Goal: Task Accomplishment & Management: Complete application form

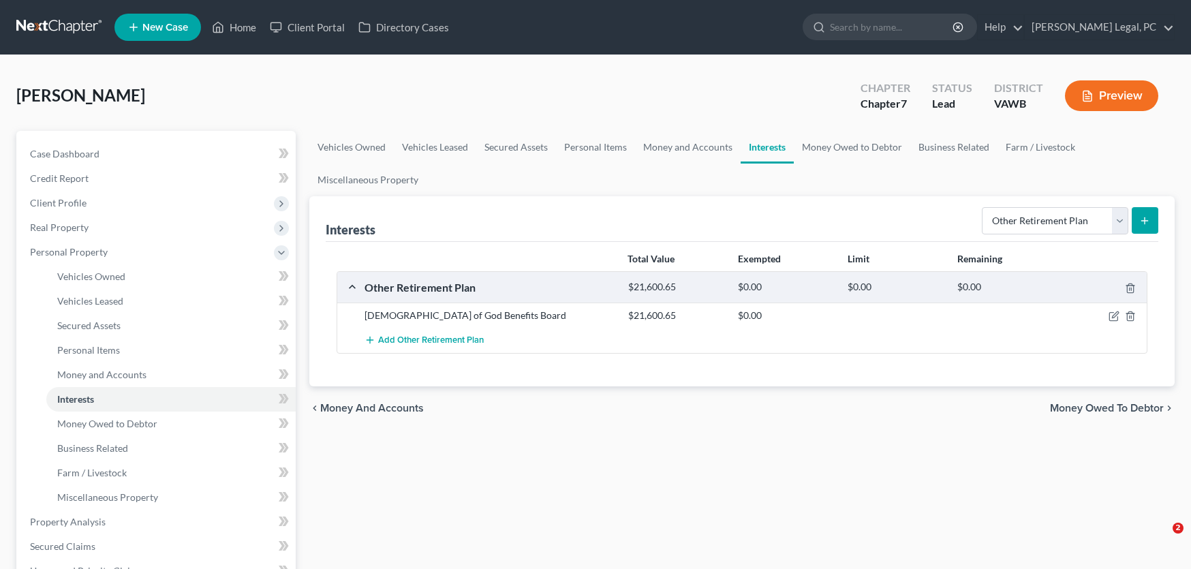
select select "other_retirement_plan"
click at [74, 225] on span "Real Property" at bounding box center [59, 227] width 59 height 12
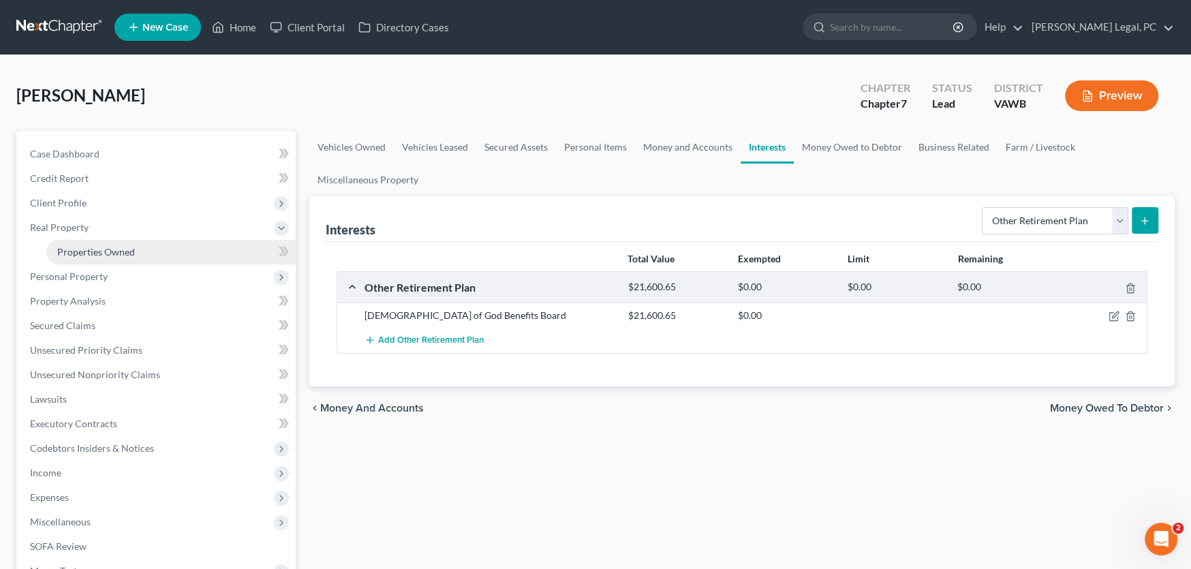
click at [88, 250] on span "Properties Owned" at bounding box center [96, 252] width 78 height 12
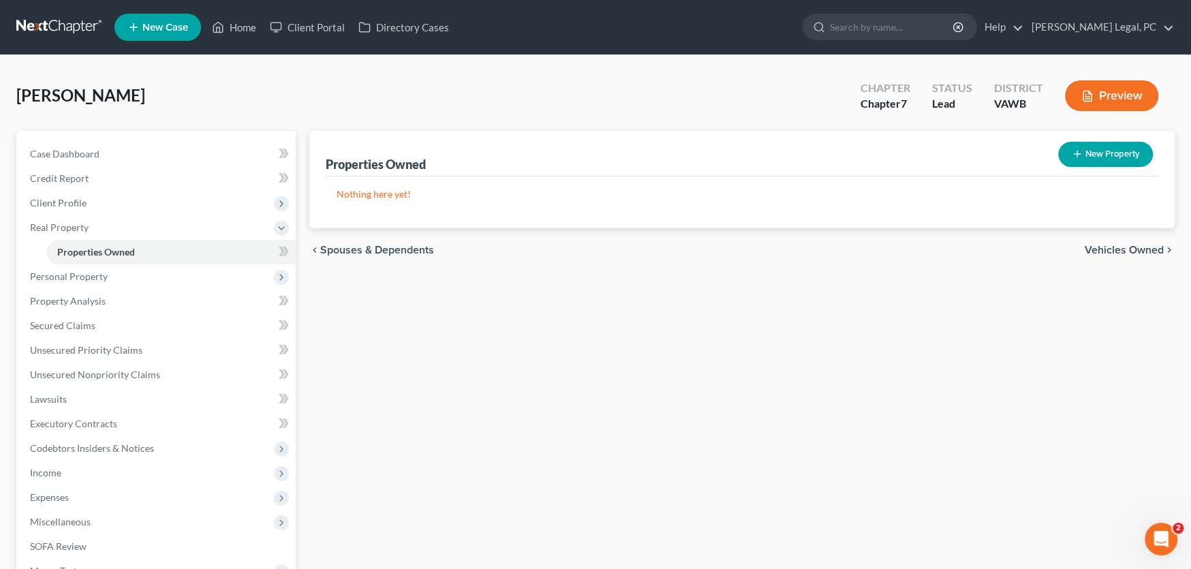
click at [1109, 148] on button "New Property" at bounding box center [1105, 154] width 95 height 25
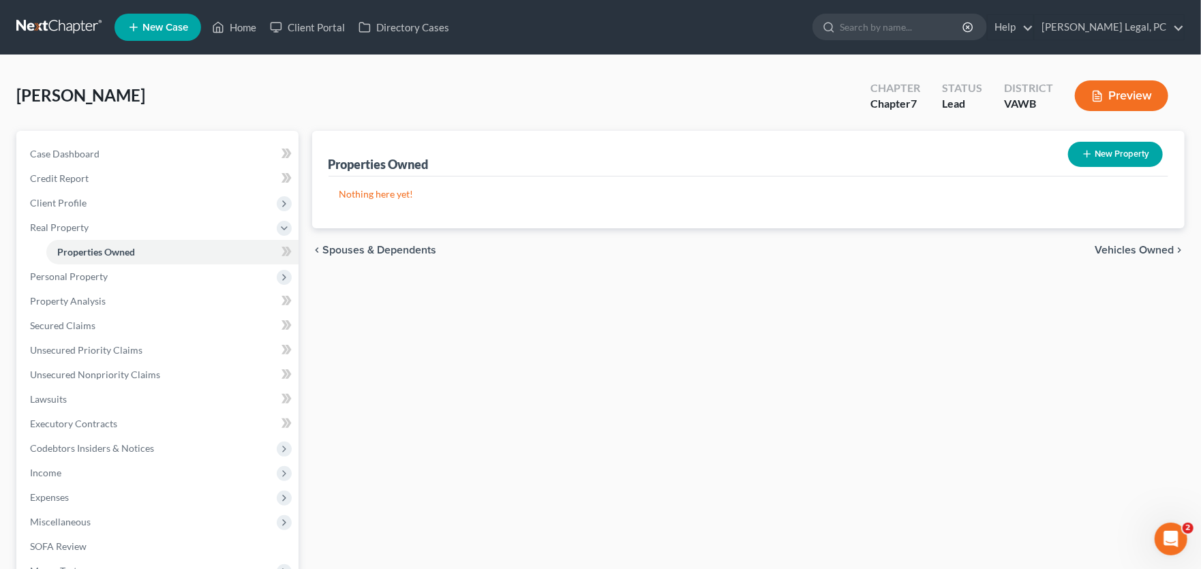
select select "0"
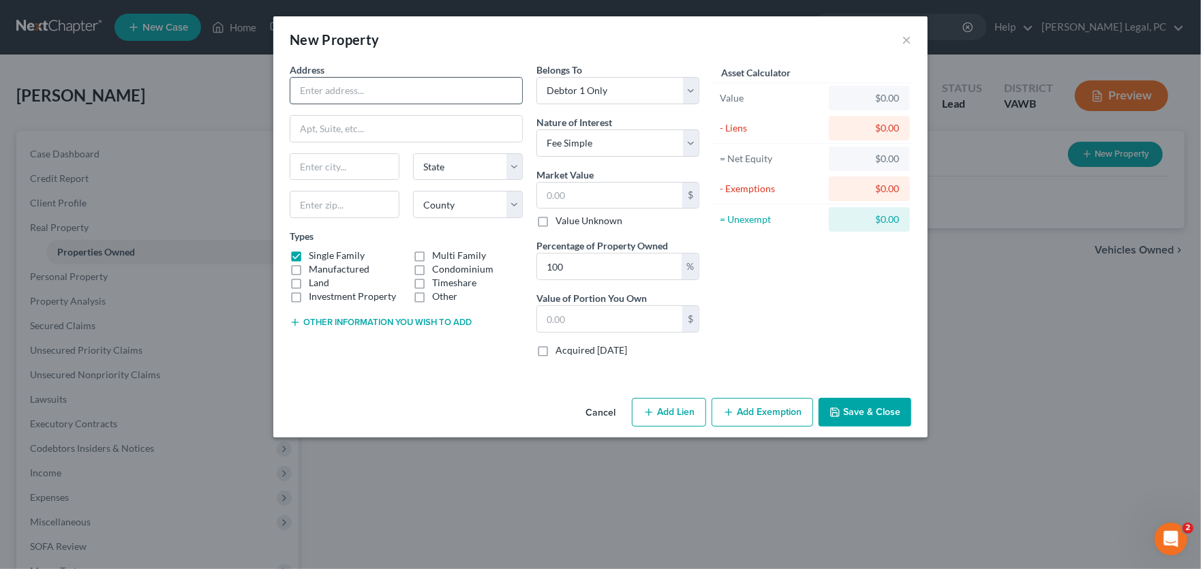
click at [325, 90] on input "text" at bounding box center [406, 91] width 232 height 26
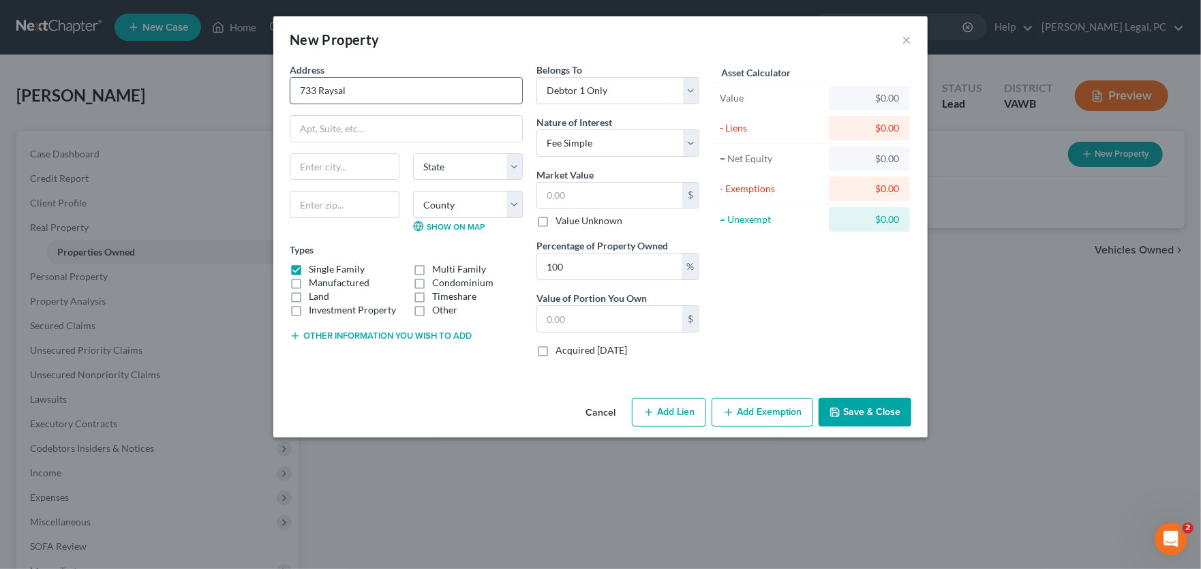
click at [358, 91] on input "733 Raysal" at bounding box center [406, 91] width 232 height 26
click at [360, 97] on input "733 Raysal" at bounding box center [406, 91] width 232 height 26
drag, startPoint x: 379, startPoint y: 88, endPoint x: 283, endPoint y: 95, distance: 95.6
click at [283, 95] on div "Address * 733 Raysal State [US_STATE] AK AR AZ CA CO [GEOGRAPHIC_DATA] DE DC [G…" at bounding box center [406, 215] width 247 height 305
type input "[STREET_ADDRESS]"
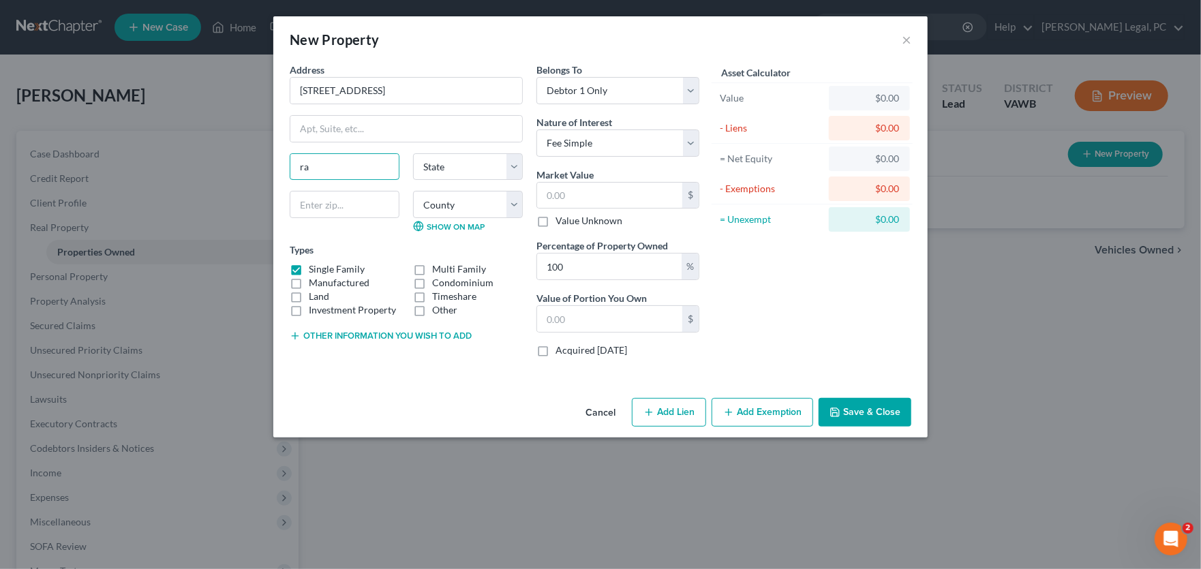
type input "r"
type input "Raysal"
select select "51"
type input "0"
type input "24879"
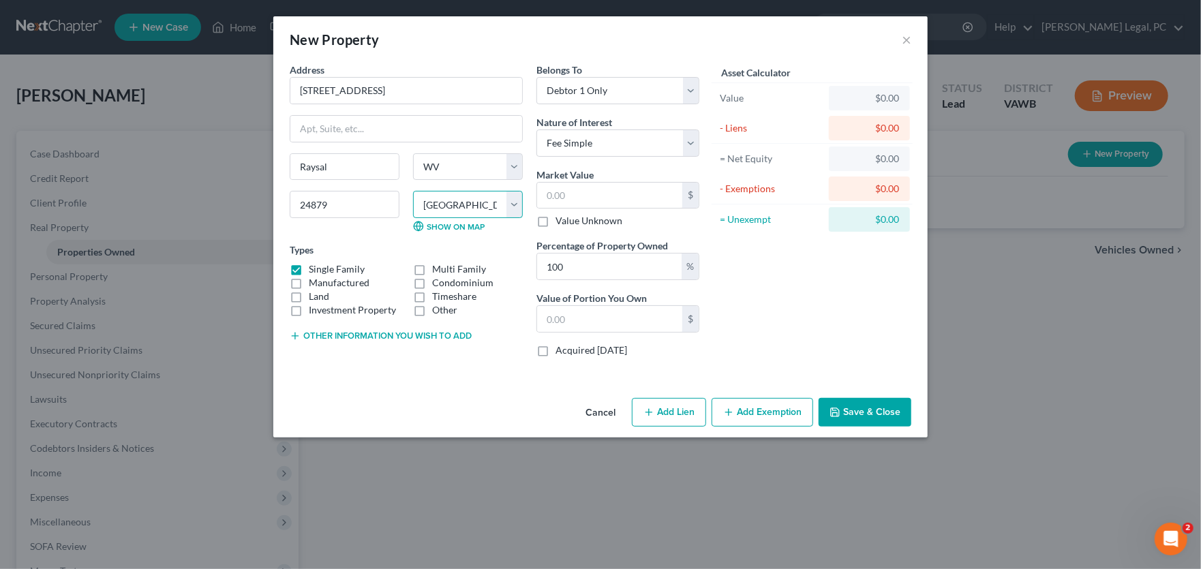
select select "26"
click at [337, 243] on div "Types Single Family Multi Family Manufactured Condominium Land Timeshare Invest…" at bounding box center [406, 280] width 233 height 74
click at [593, 194] on input "text" at bounding box center [609, 196] width 145 height 26
type input "7"
type input "7.00"
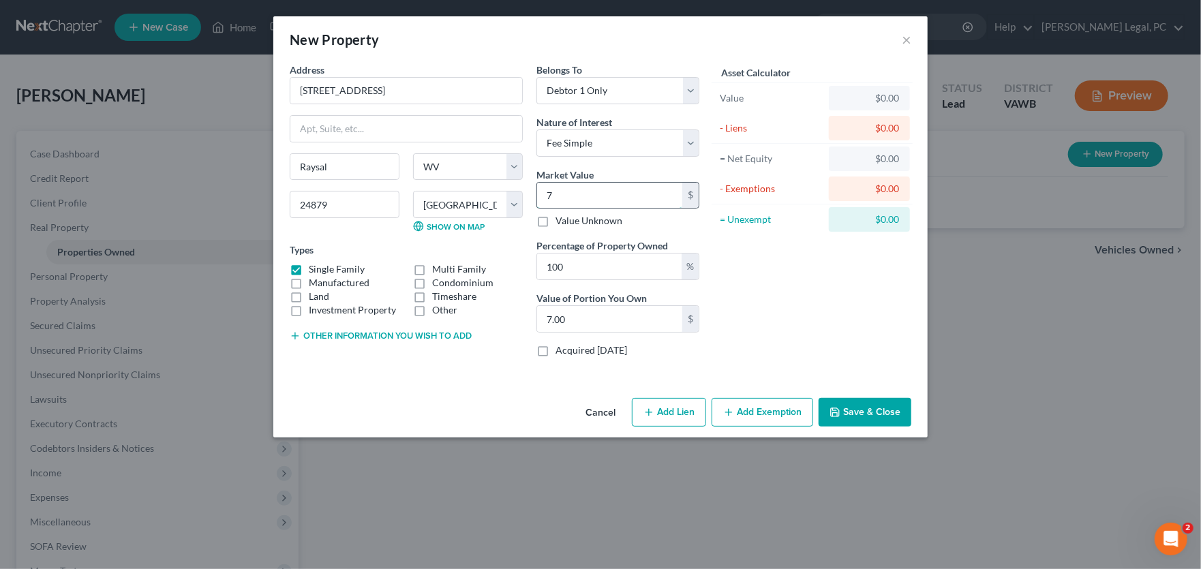
type input "70"
type input "70.00"
type input "700"
type input "700.00"
type input "700"
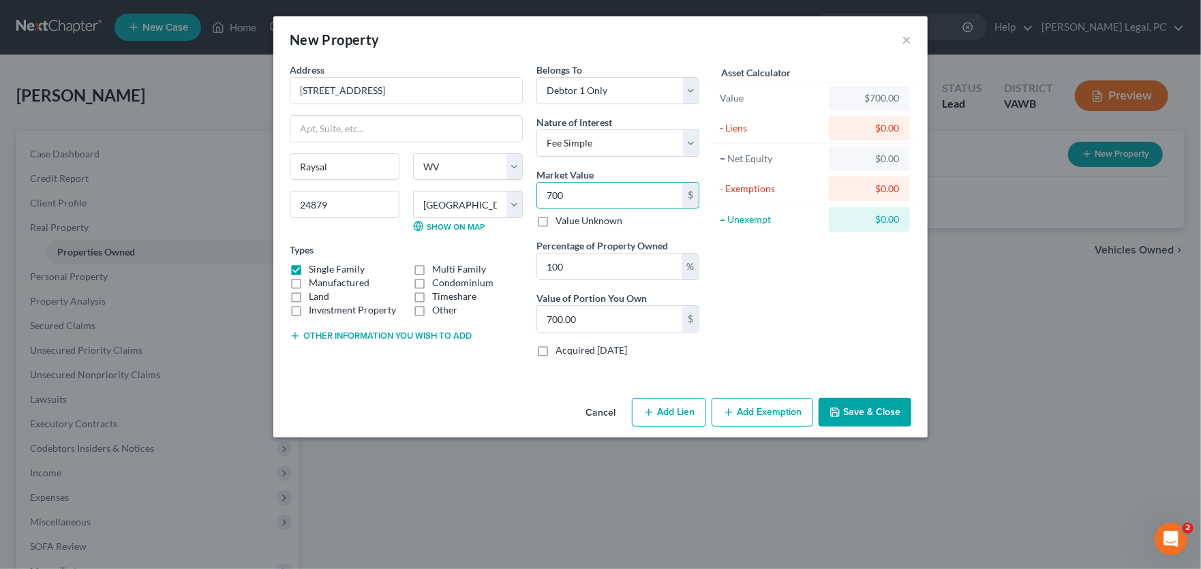
click at [842, 410] on button "Save & Close" at bounding box center [864, 412] width 93 height 29
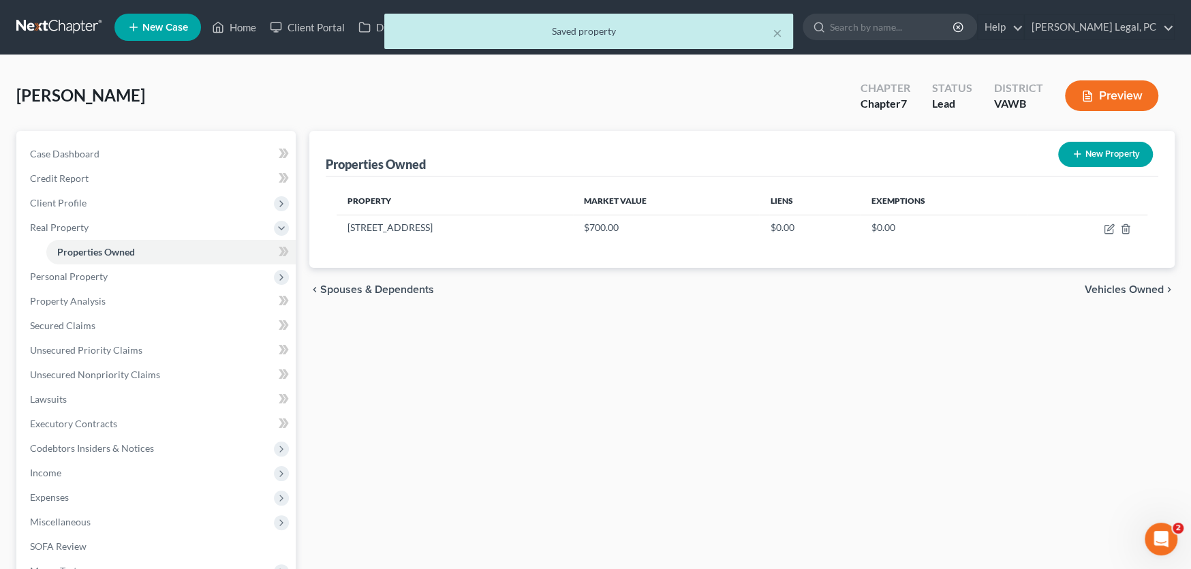
click at [1094, 146] on button "New Property" at bounding box center [1105, 154] width 95 height 25
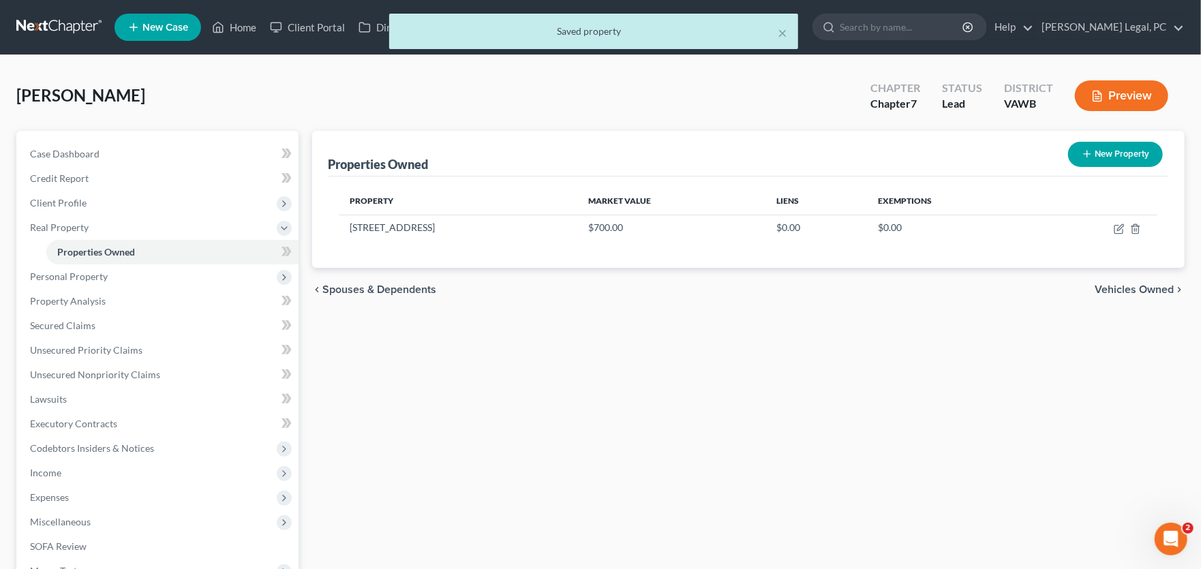
select select "0"
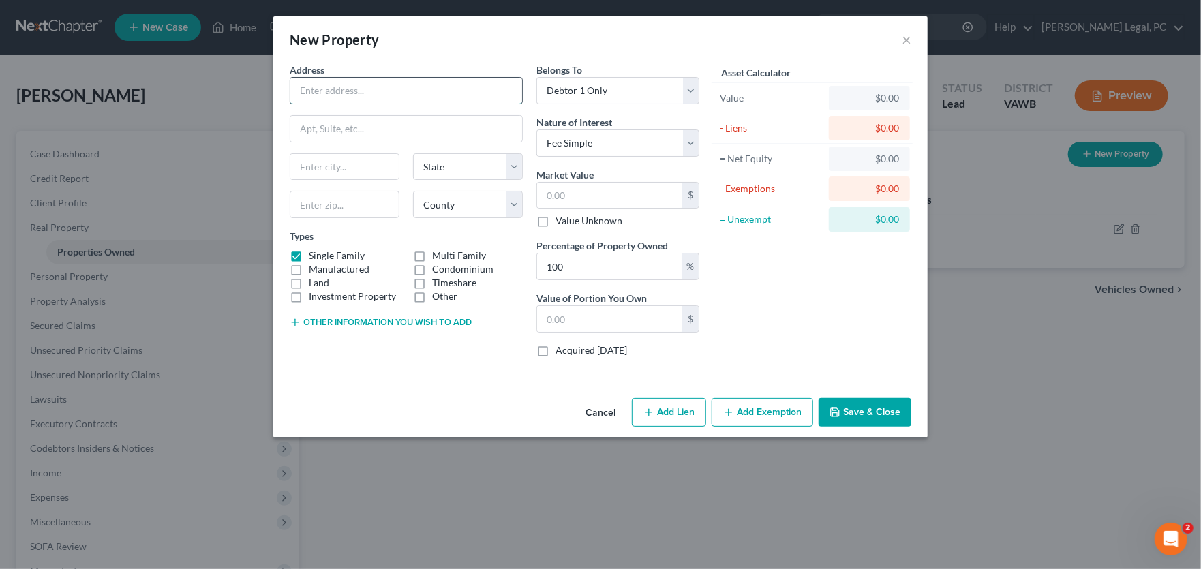
click at [405, 84] on input "text" at bounding box center [406, 91] width 232 height 26
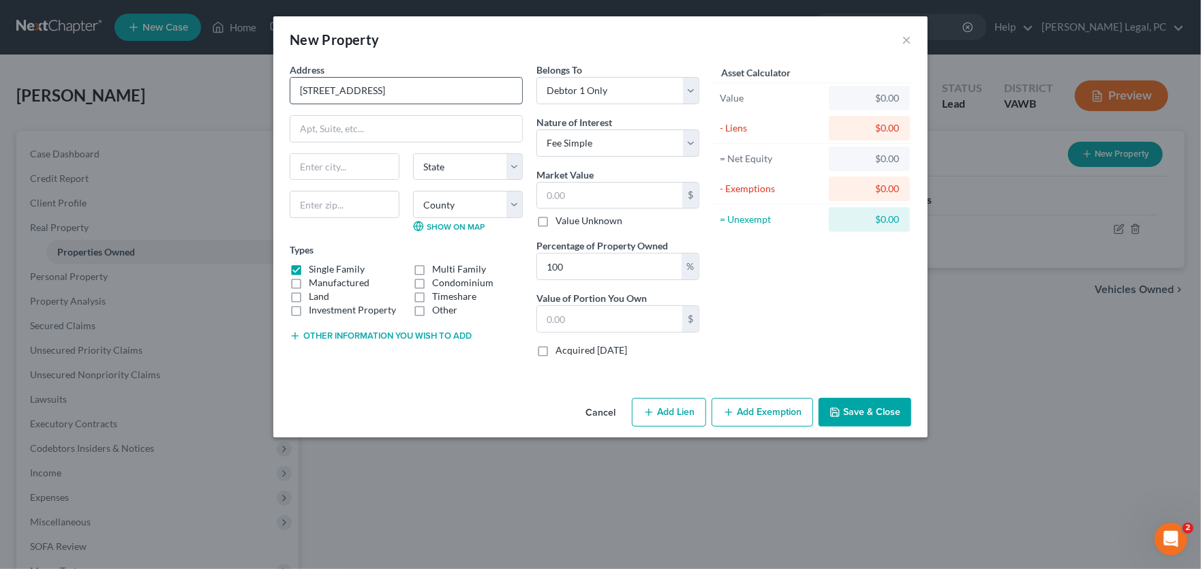
type input "[STREET_ADDRESS]"
type input "Raysal"
select select "51"
type input "24879"
select select "26"
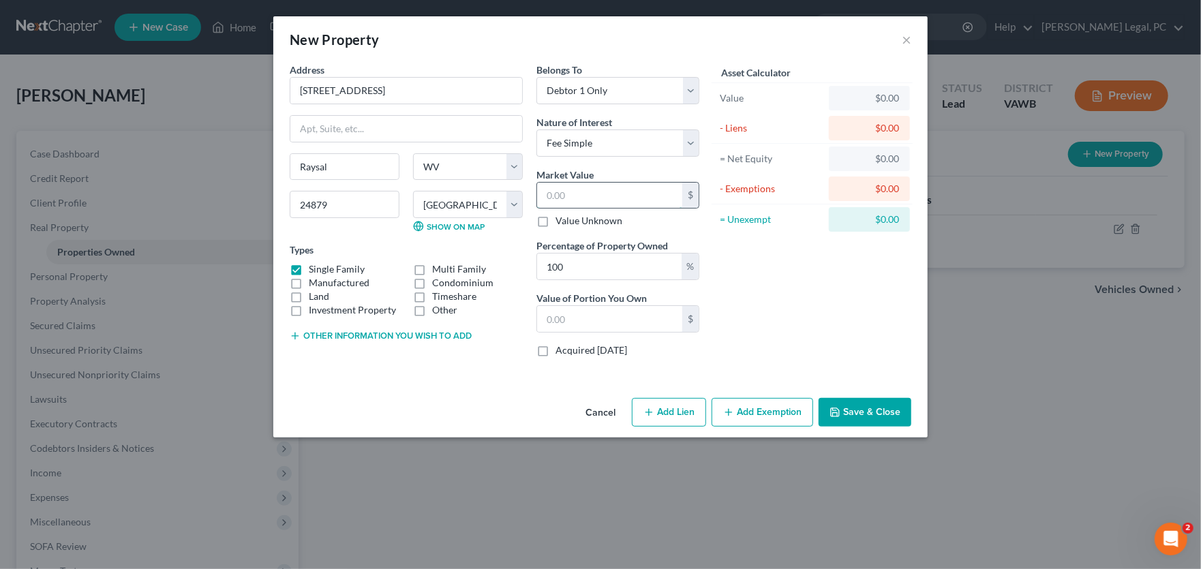
click at [589, 196] on input "text" at bounding box center [609, 196] width 145 height 26
type input "1"
type input "1.00"
type input "11"
type input "11.00"
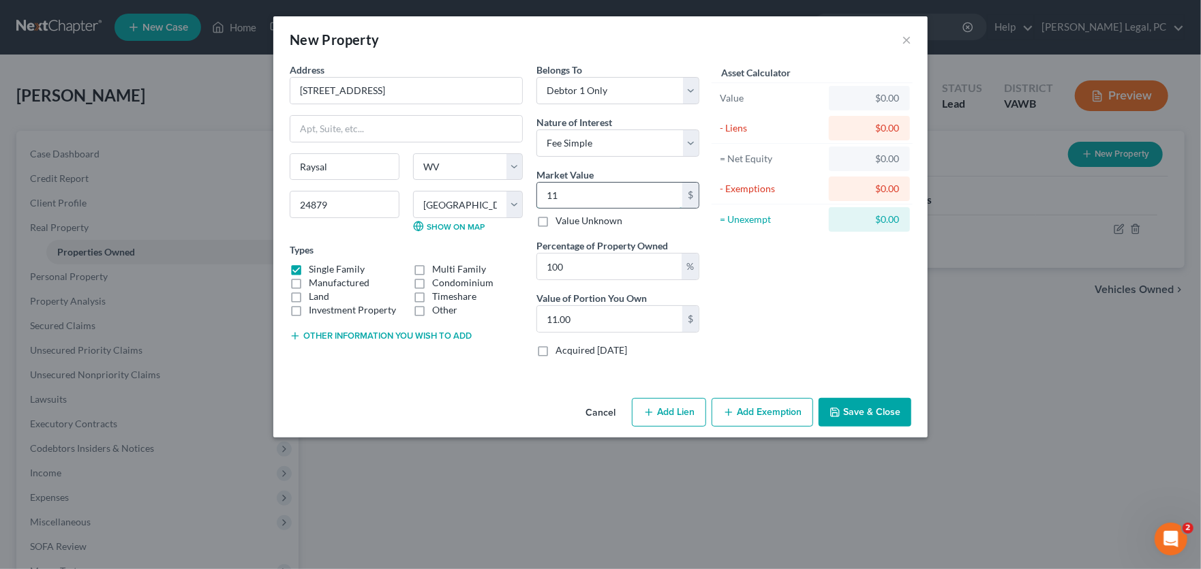
type input "110"
type input "110.00"
type input "1100"
type input "1,100.00"
type input "1,100"
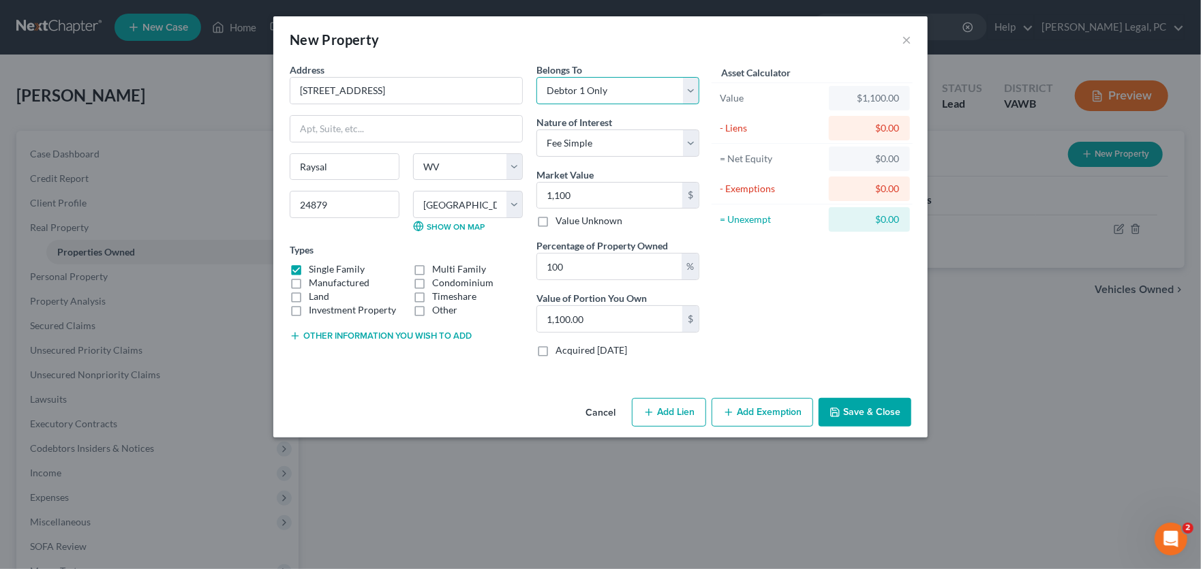
click at [592, 91] on select "Select Debtor 1 Only Debtor 2 Only Debtor 1 And Debtor 2 Only At Least One Of T…" at bounding box center [617, 90] width 163 height 27
select select "3"
click at [536, 77] on select "Select Debtor 1 Only Debtor 2 Only Debtor 1 And Debtor 2 Only At Least One Of T…" at bounding box center [617, 90] width 163 height 27
click at [436, 336] on button "Other information you wish to add" at bounding box center [381, 335] width 182 height 11
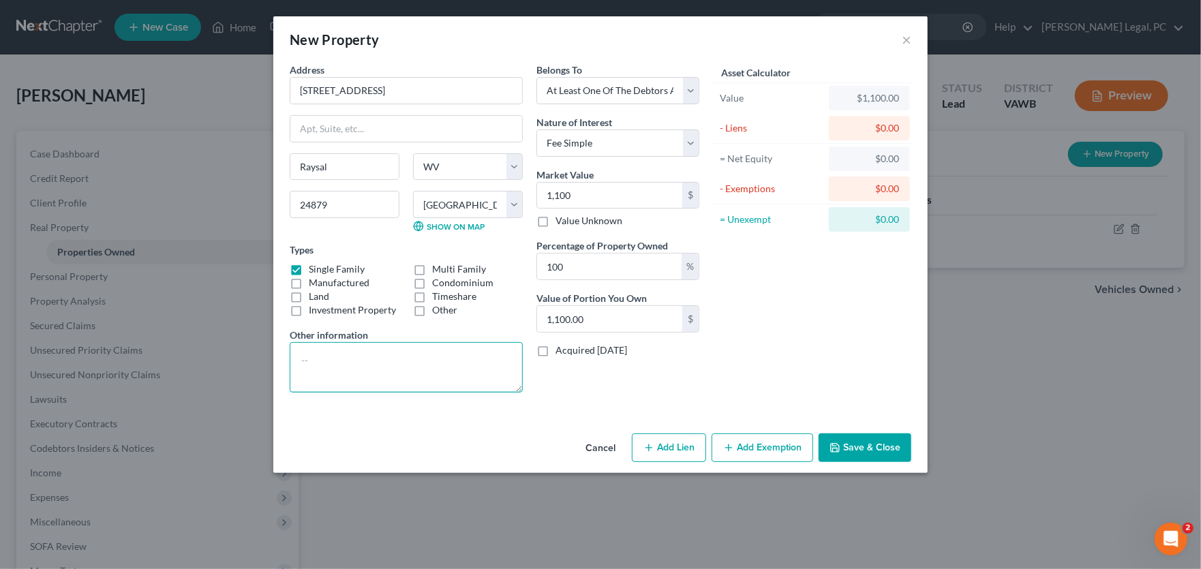
click at [401, 356] on textarea at bounding box center [406, 367] width 233 height 50
type textarea "[PERSON_NAME] and [PERSON_NAME]"
click at [837, 450] on icon "button" at bounding box center [834, 447] width 11 height 11
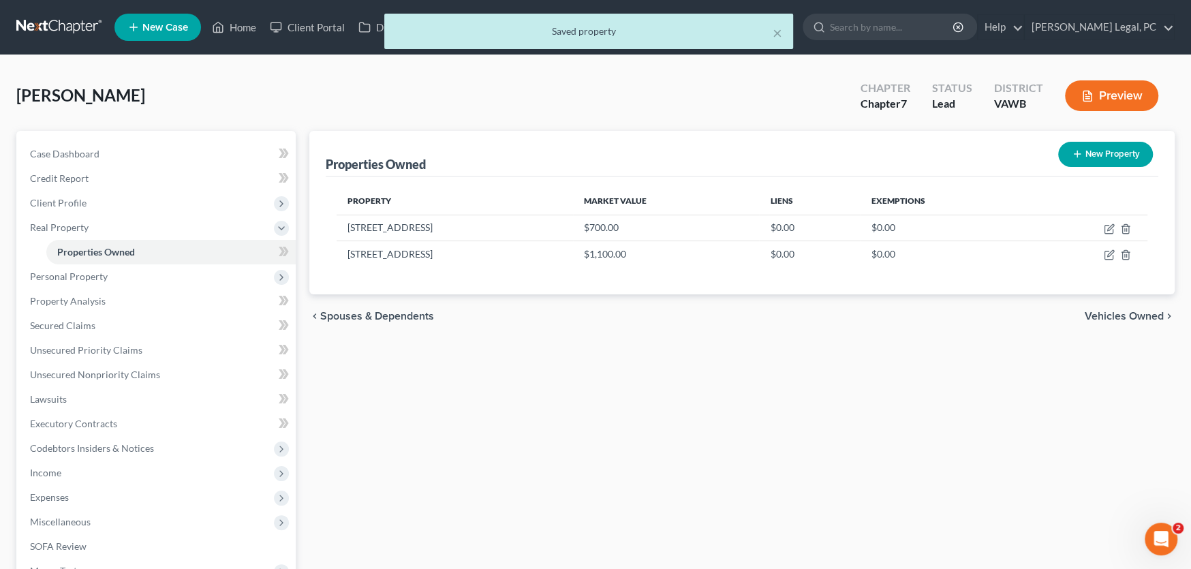
click at [1083, 157] on button "New Property" at bounding box center [1105, 154] width 95 height 25
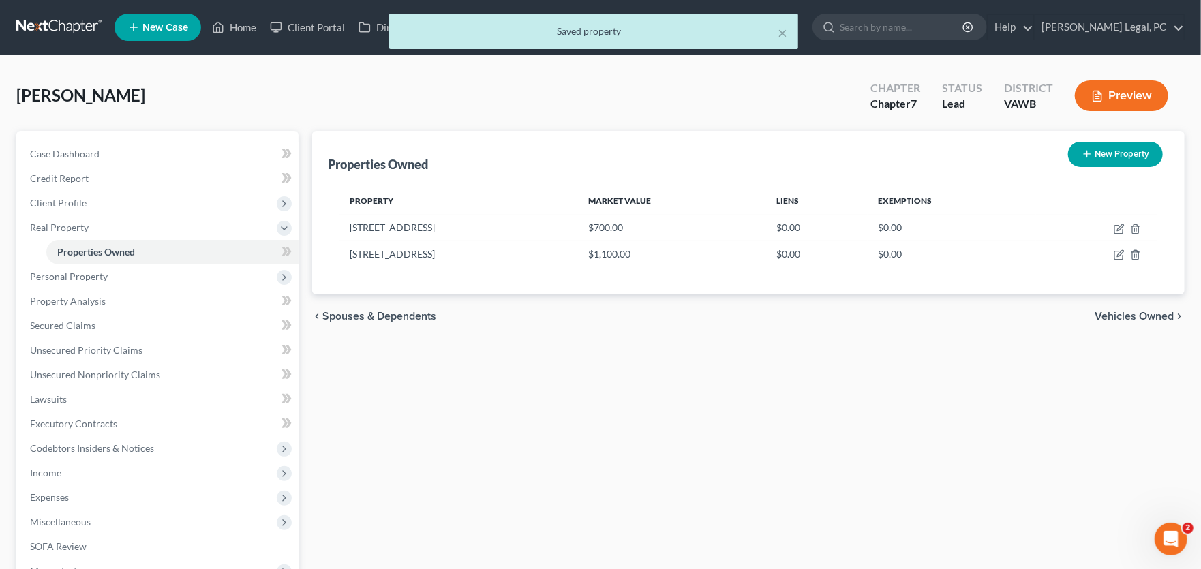
select select "0"
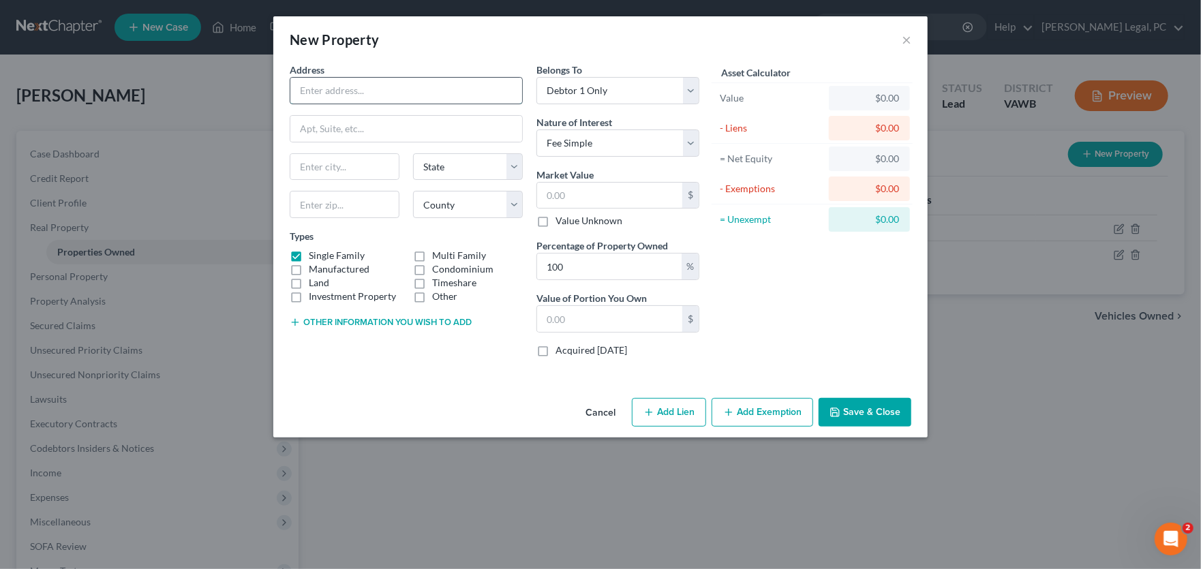
click at [399, 99] on input "text" at bounding box center [406, 91] width 232 height 26
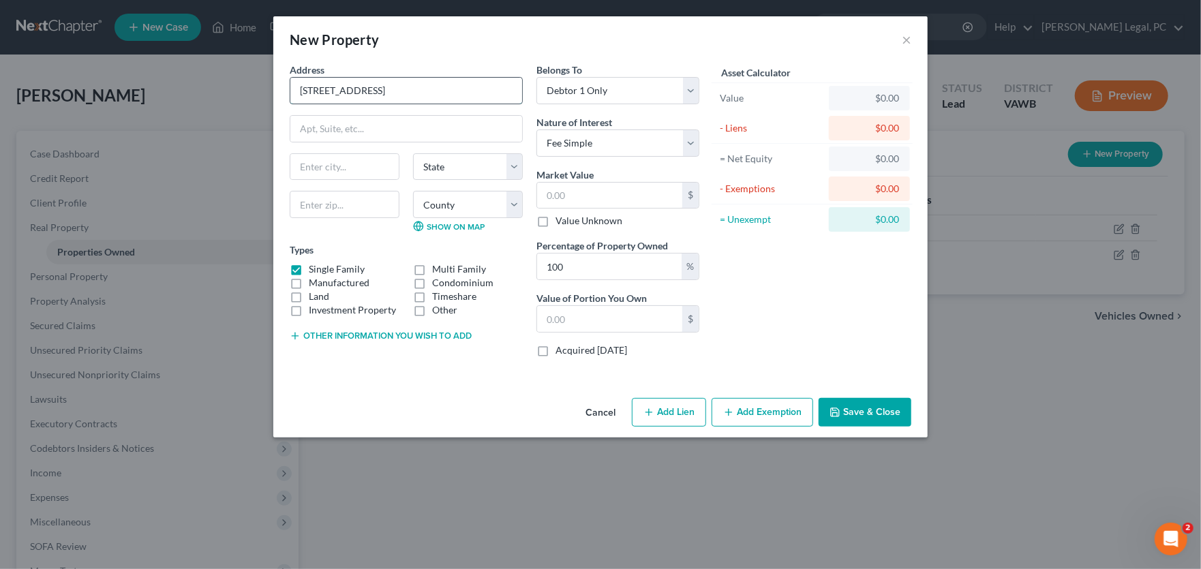
type input "[STREET_ADDRESS]"
type input "Raysal"
select select "51"
type input "24879"
select select "26"
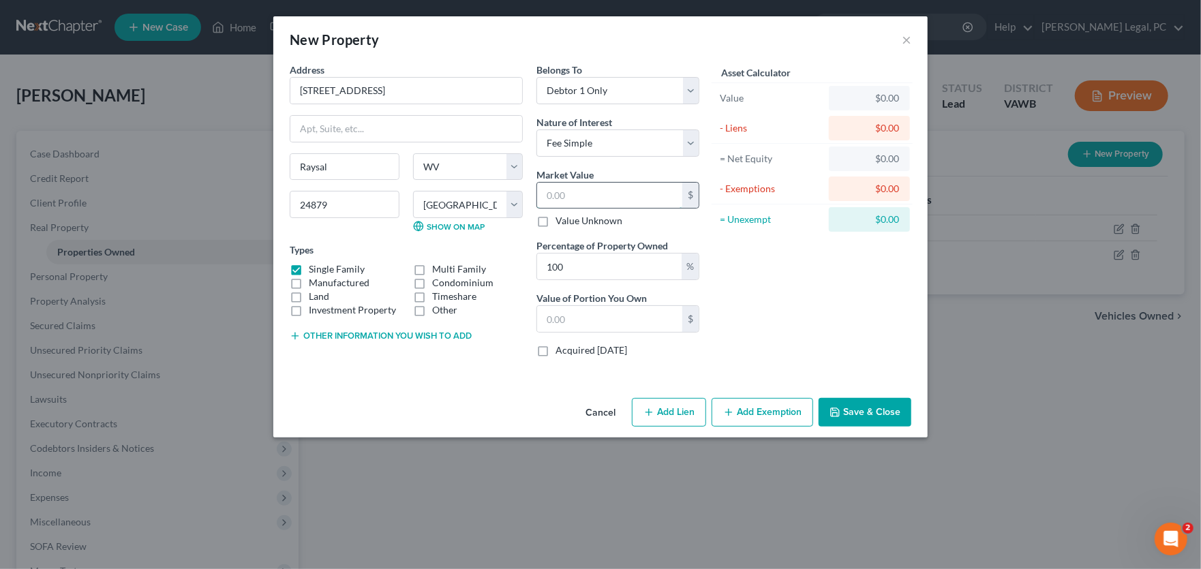
click at [585, 193] on input "text" at bounding box center [609, 196] width 145 height 26
type input "1"
type input "1.00"
type input "12"
type input "12.00"
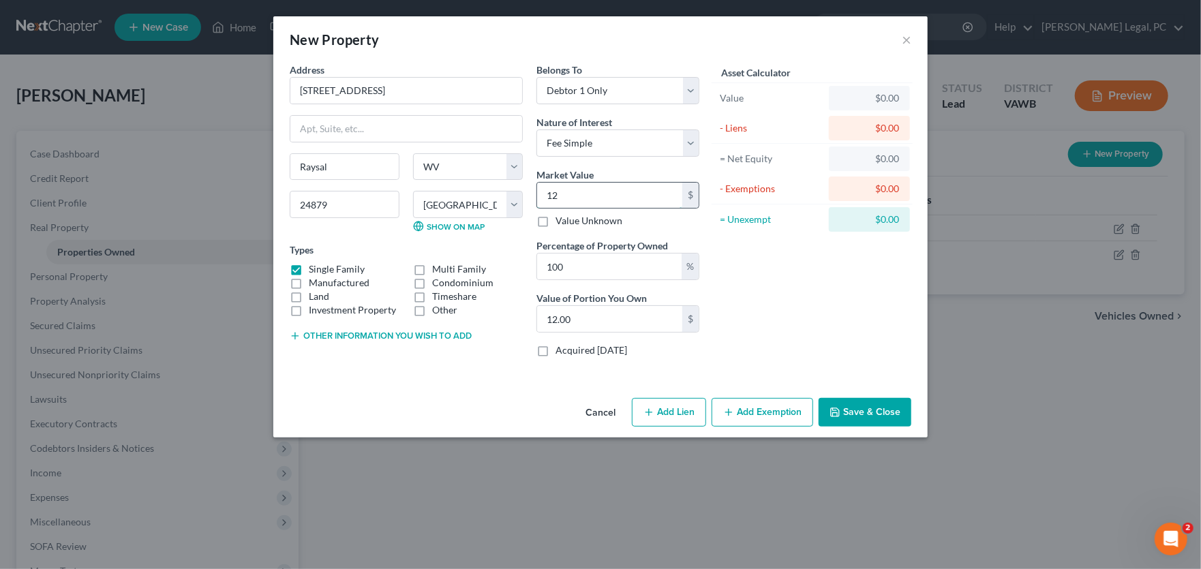
type input "125"
type input "125.00"
type input "1250"
type input "1,250.00"
type input "1,2500"
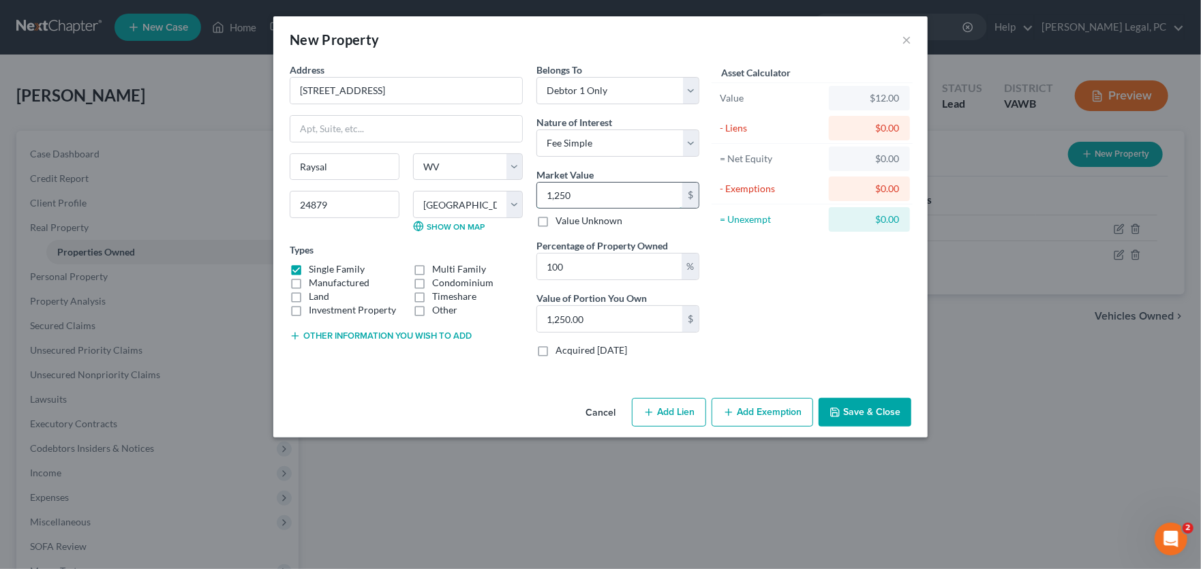
type input "12,500.00"
type input "12,500"
click at [587, 92] on select "Select Debtor 1 Only Debtor 2 Only Debtor 1 And Debtor 2 Only At Least One Of T…" at bounding box center [617, 90] width 163 height 27
select select "3"
click at [536, 77] on select "Select Debtor 1 Only Debtor 2 Only Debtor 1 And Debtor 2 Only At Least One Of T…" at bounding box center [617, 90] width 163 height 27
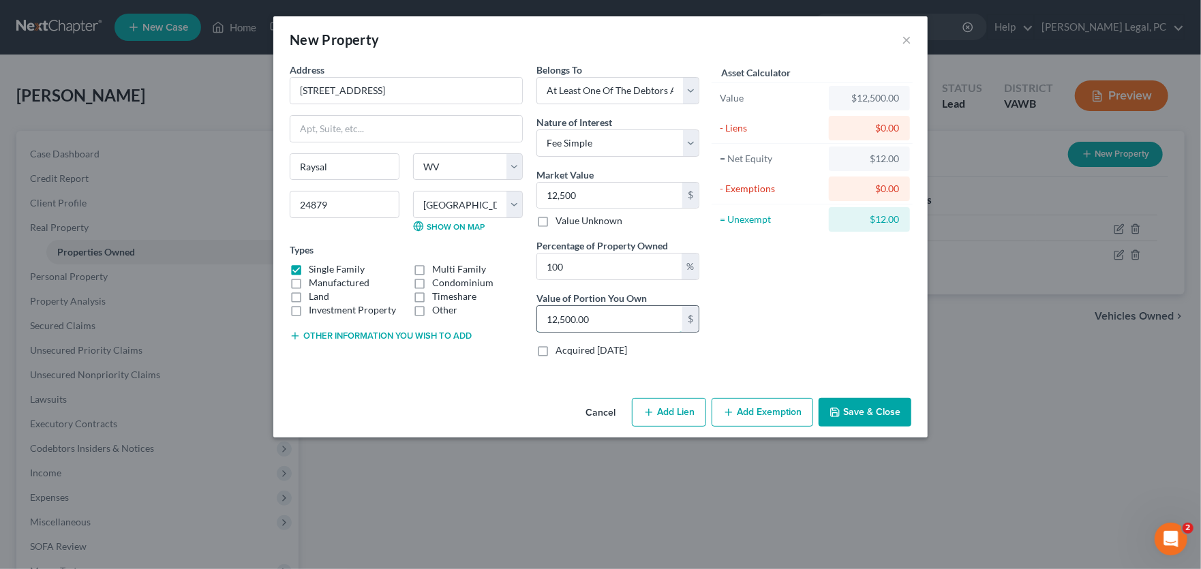
click at [619, 322] on input "12,500.00" at bounding box center [609, 319] width 145 height 26
type input "0.05"
type input "6"
type input "0.50"
type input "62"
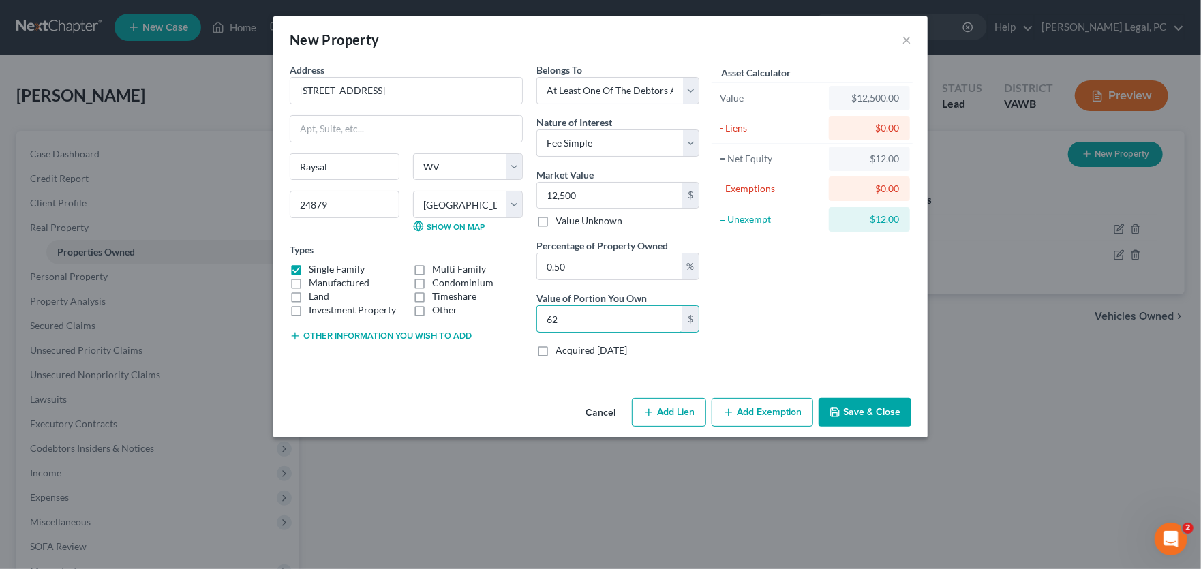
type input "5"
type input "625"
type input "50"
type input "6,250"
click at [395, 338] on button "Other information you wish to add" at bounding box center [381, 335] width 182 height 11
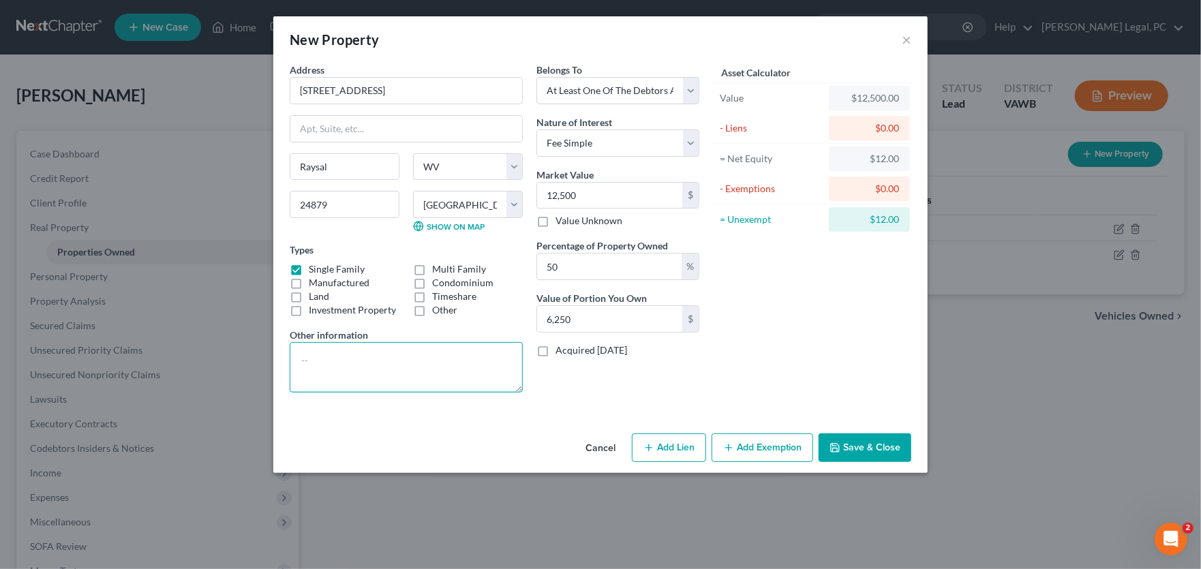
click at [388, 349] on textarea at bounding box center [406, 367] width 233 height 50
type textarea "[PERSON_NAME] and [PERSON_NAME]"
click at [855, 446] on button "Save & Close" at bounding box center [864, 447] width 93 height 29
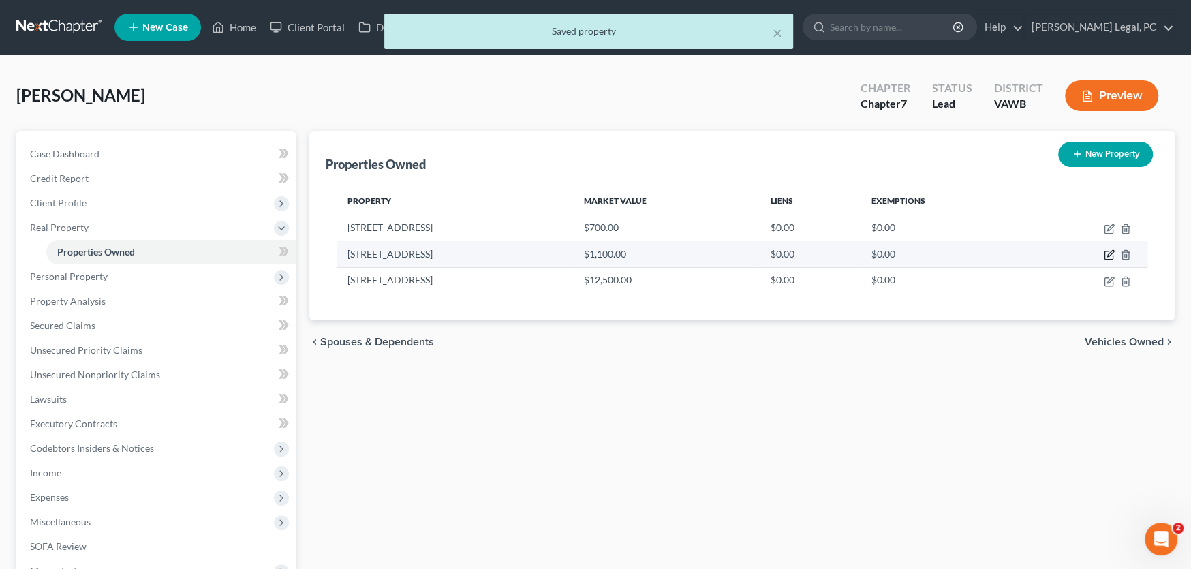
click at [1109, 256] on icon "button" at bounding box center [1109, 254] width 11 height 11
select select "51"
select select "26"
select select "3"
select select "0"
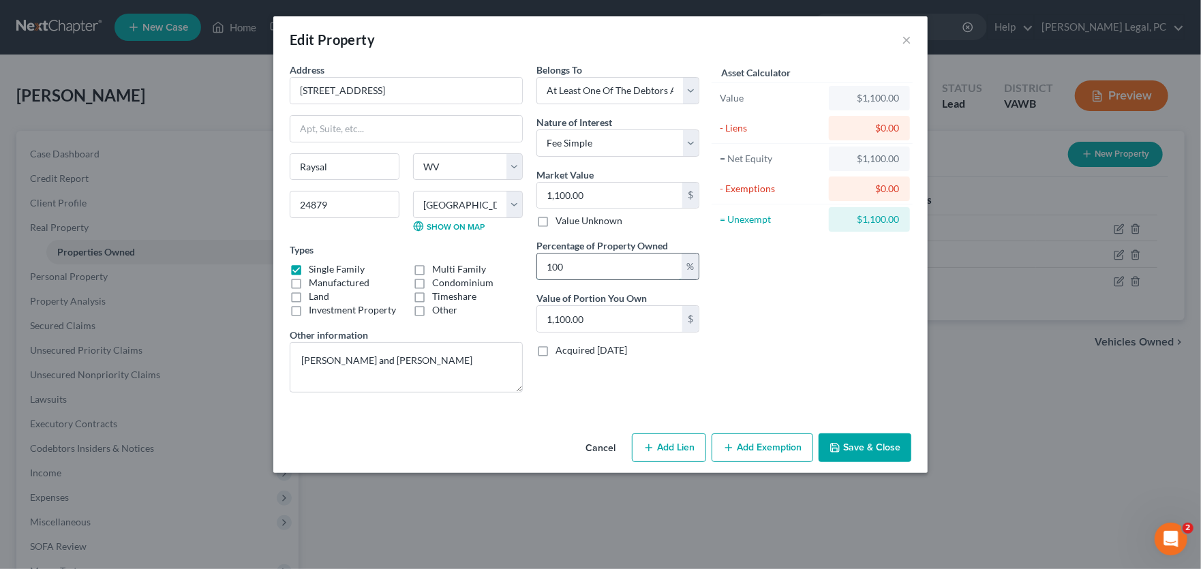
click at [622, 270] on input "100" at bounding box center [609, 266] width 144 height 26
click at [606, 273] on input "100" at bounding box center [609, 266] width 144 height 26
drag, startPoint x: 510, startPoint y: 258, endPoint x: 477, endPoint y: 256, distance: 32.8
click at [477, 256] on div "Address * 733 [GEOGRAPHIC_DATA] [GEOGRAPHIC_DATA] [US_STATE][GEOGRAPHIC_DATA] […" at bounding box center [494, 233] width 423 height 341
type input "5"
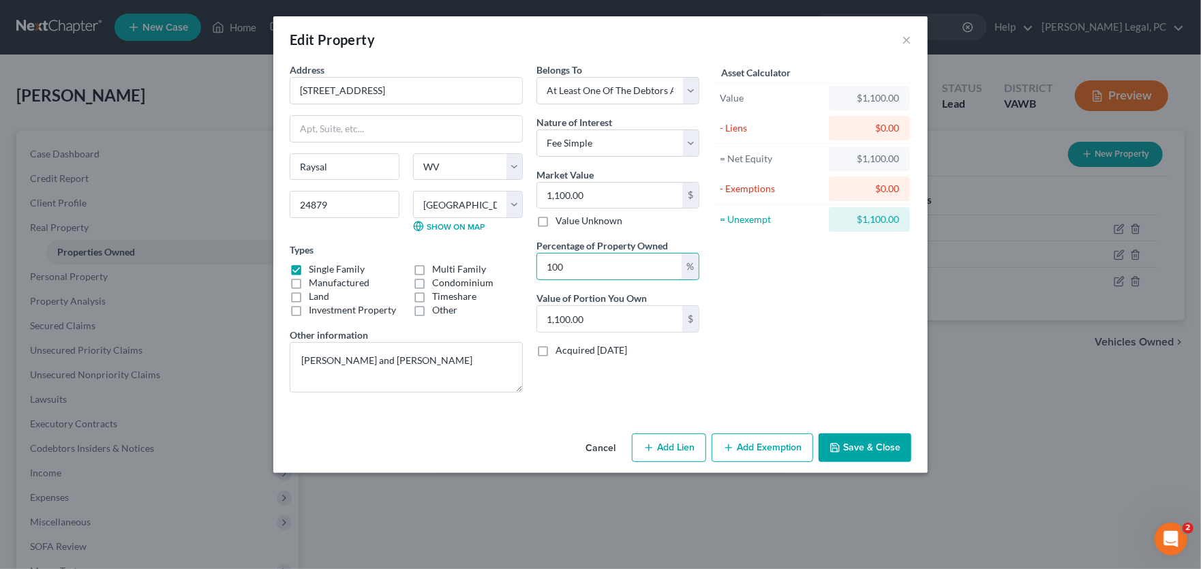
type input "55.00"
type input "50"
type input "550.00"
type input "50"
click at [866, 444] on button "Save & Close" at bounding box center [864, 447] width 93 height 29
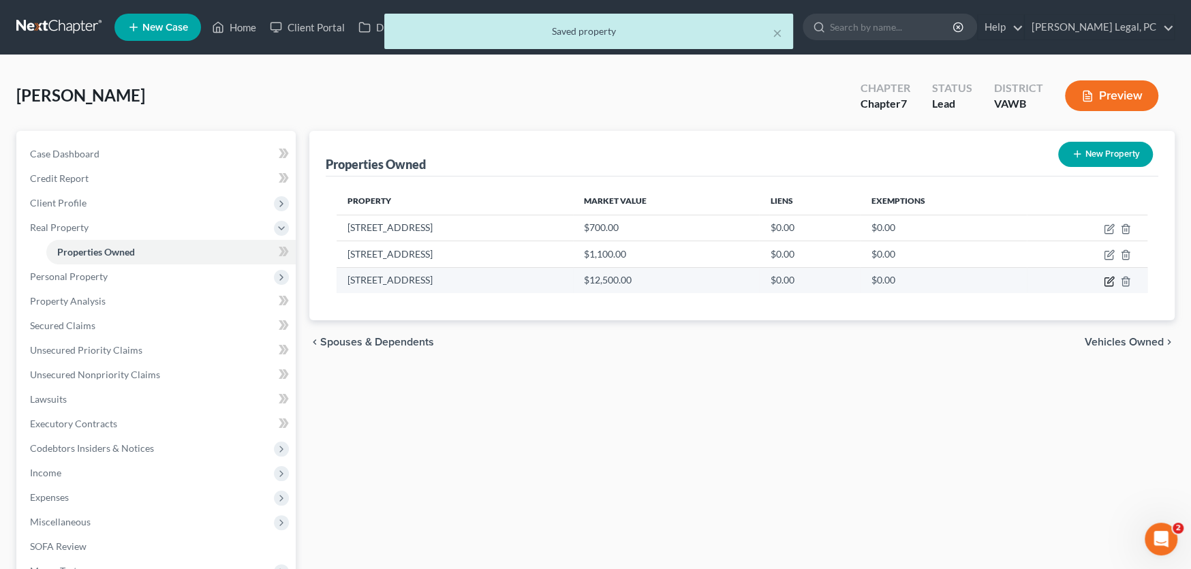
click at [1107, 282] on icon "button" at bounding box center [1109, 281] width 11 height 11
select select "51"
select select "26"
select select "3"
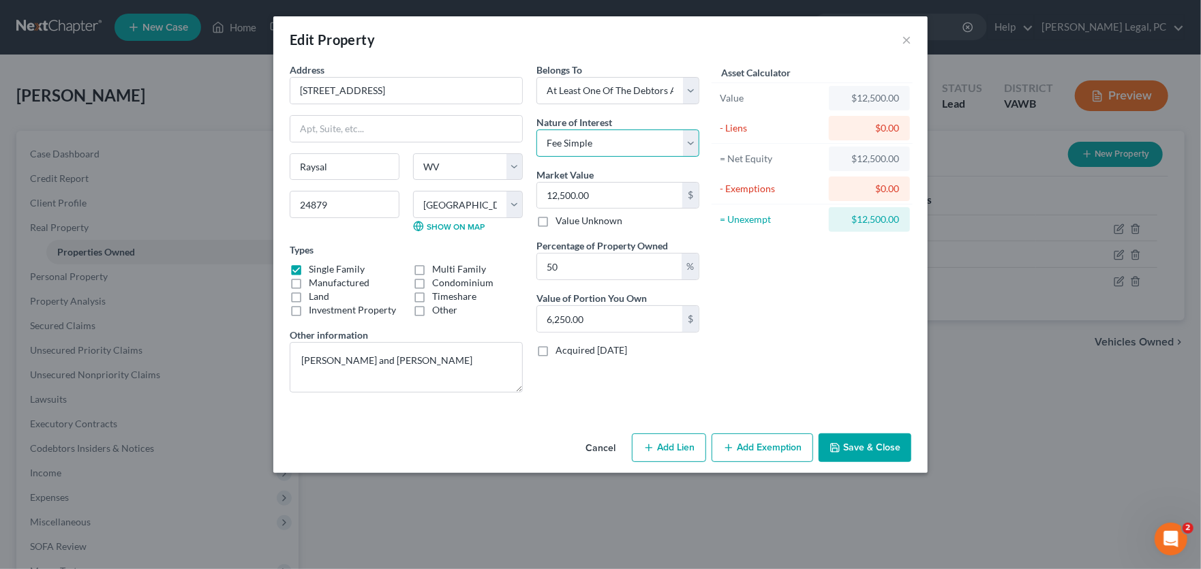
click at [575, 140] on select "Select Fee Simple Joint Tenant Life Estate Equitable Interest Future Interest T…" at bounding box center [617, 142] width 163 height 27
select select "5"
click at [536, 129] on select "Select Fee Simple Joint Tenant Life Estate Equitable Interest Future Interest T…" at bounding box center [617, 142] width 163 height 27
click at [847, 450] on button "Save & Close" at bounding box center [864, 447] width 93 height 29
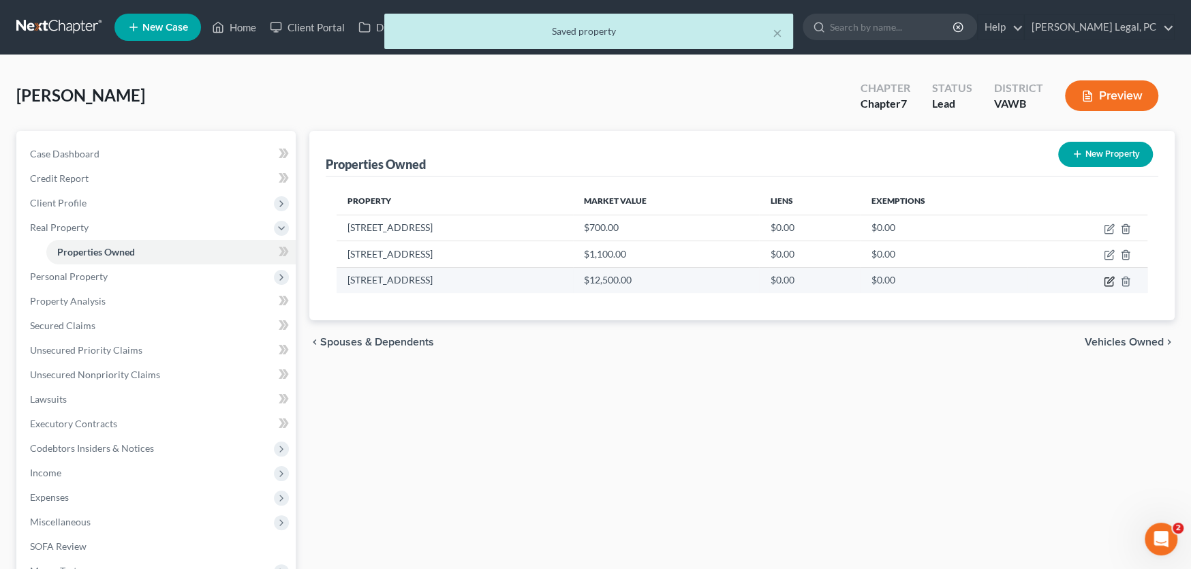
click at [1111, 281] on icon "button" at bounding box center [1109, 281] width 11 height 11
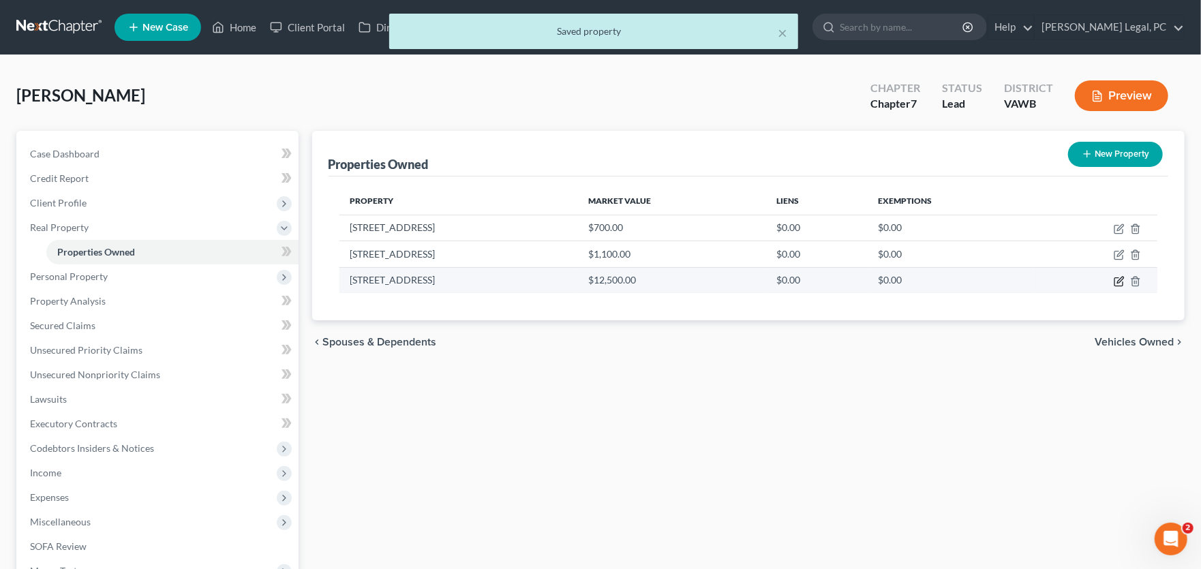
select select "51"
select select "26"
select select "3"
select select "5"
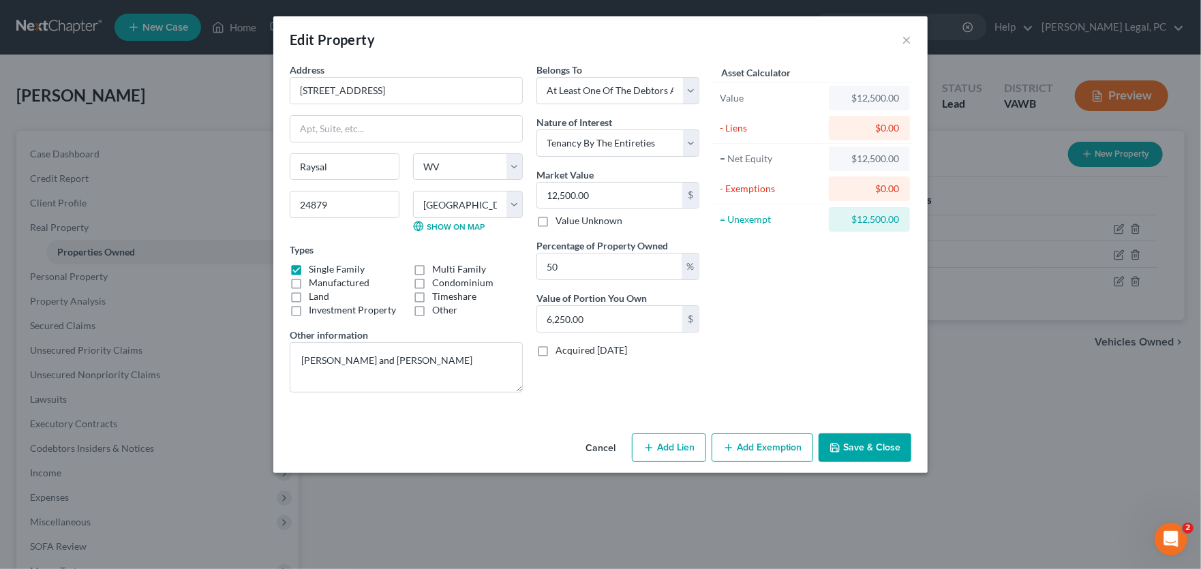
click at [851, 453] on button "Save & Close" at bounding box center [864, 447] width 93 height 29
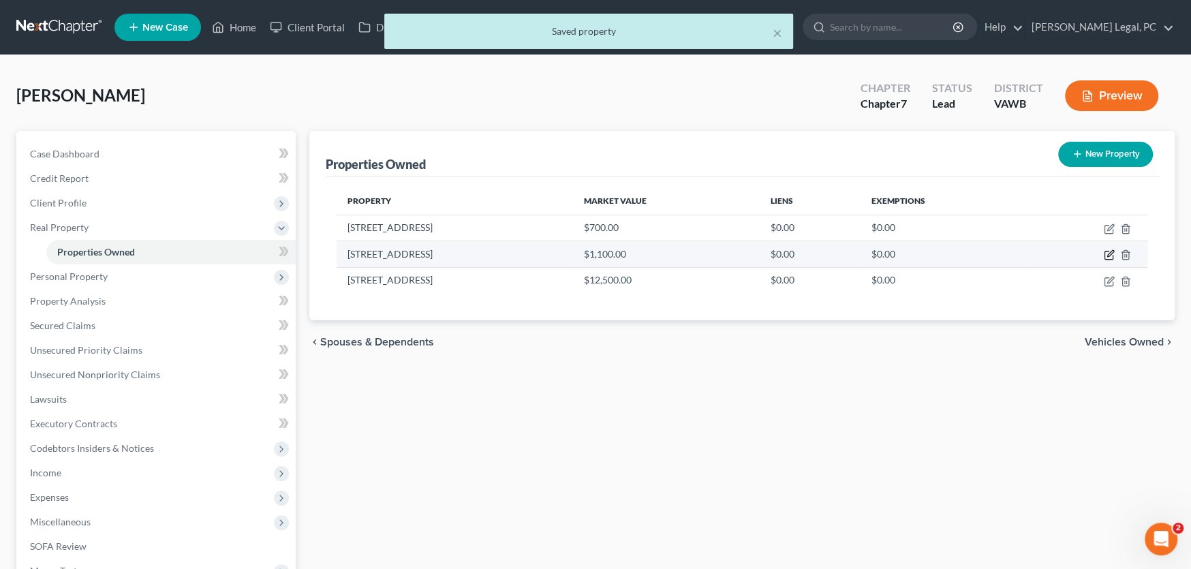
click at [1104, 254] on icon "button" at bounding box center [1109, 254] width 11 height 11
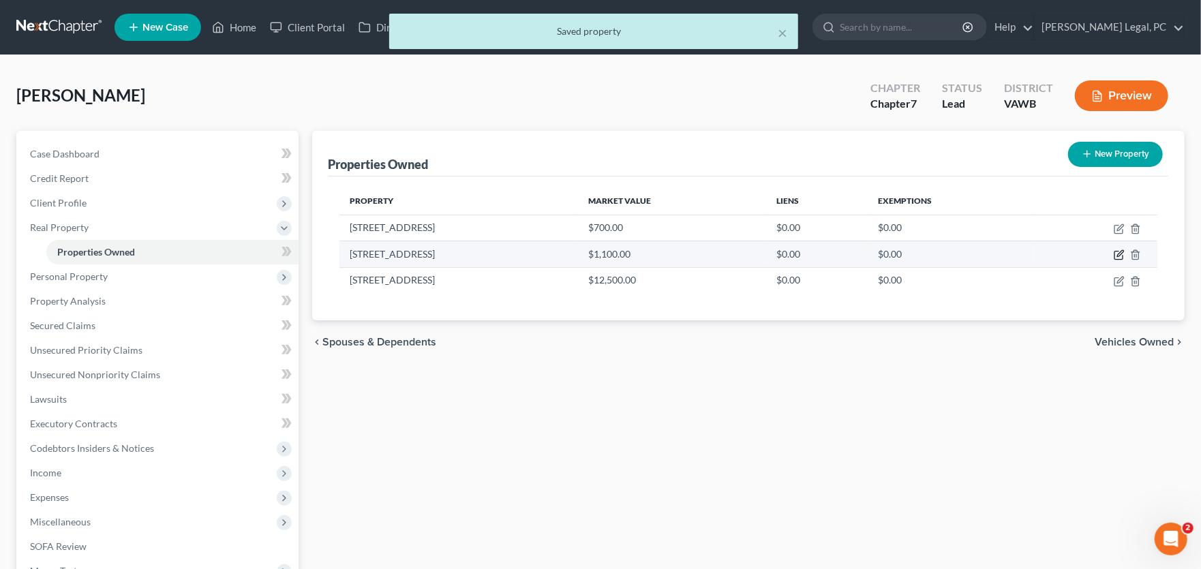
select select "51"
select select "26"
select select "3"
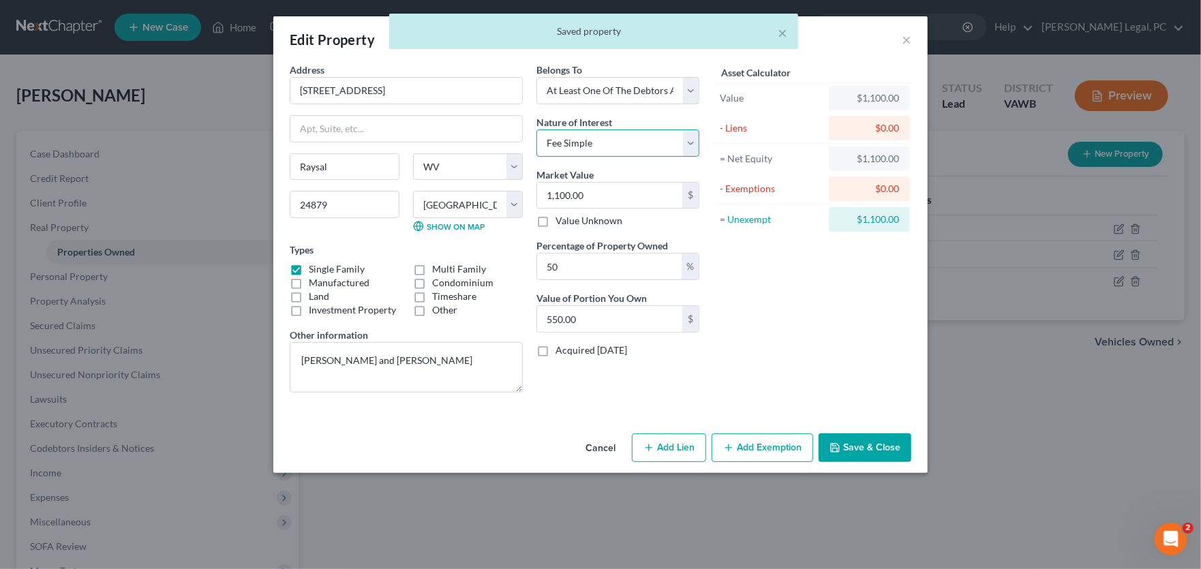
click at [568, 144] on select "Select Fee Simple Joint Tenant Life Estate Equitable Interest Future Interest T…" at bounding box center [617, 142] width 163 height 27
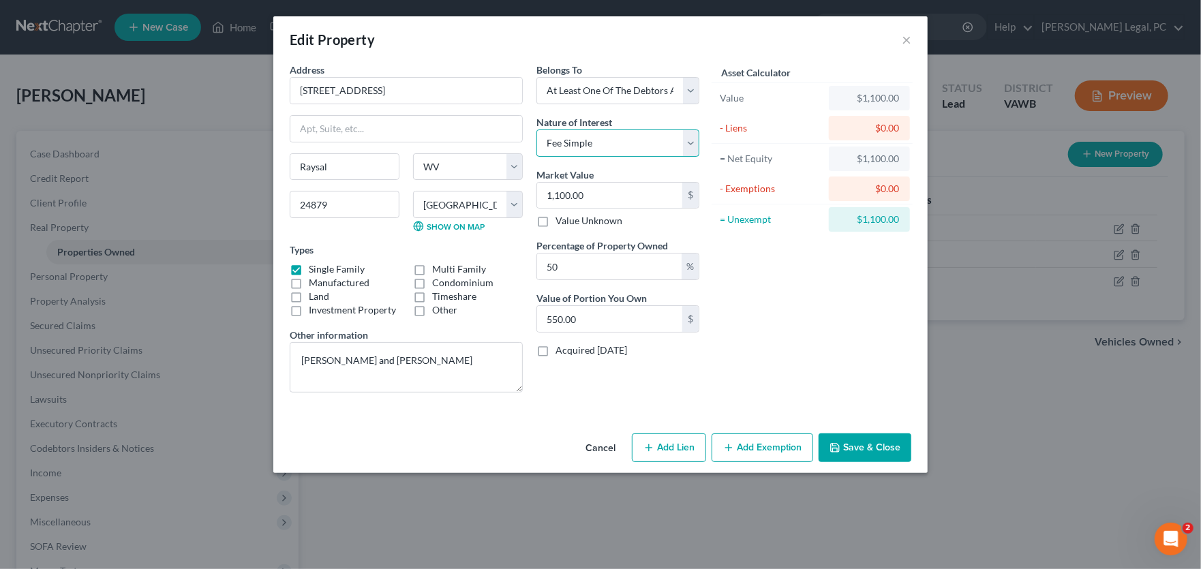
select select "5"
click at [536, 129] on select "Select Fee Simple Joint Tenant Life Estate Equitable Interest Future Interest T…" at bounding box center [617, 142] width 163 height 27
click at [834, 432] on div "Cancel Add Lien Add Lease Add Exemption Save & Close" at bounding box center [600, 450] width 654 height 45
click at [858, 446] on button "Save & Close" at bounding box center [864, 447] width 93 height 29
